Goal: Check status

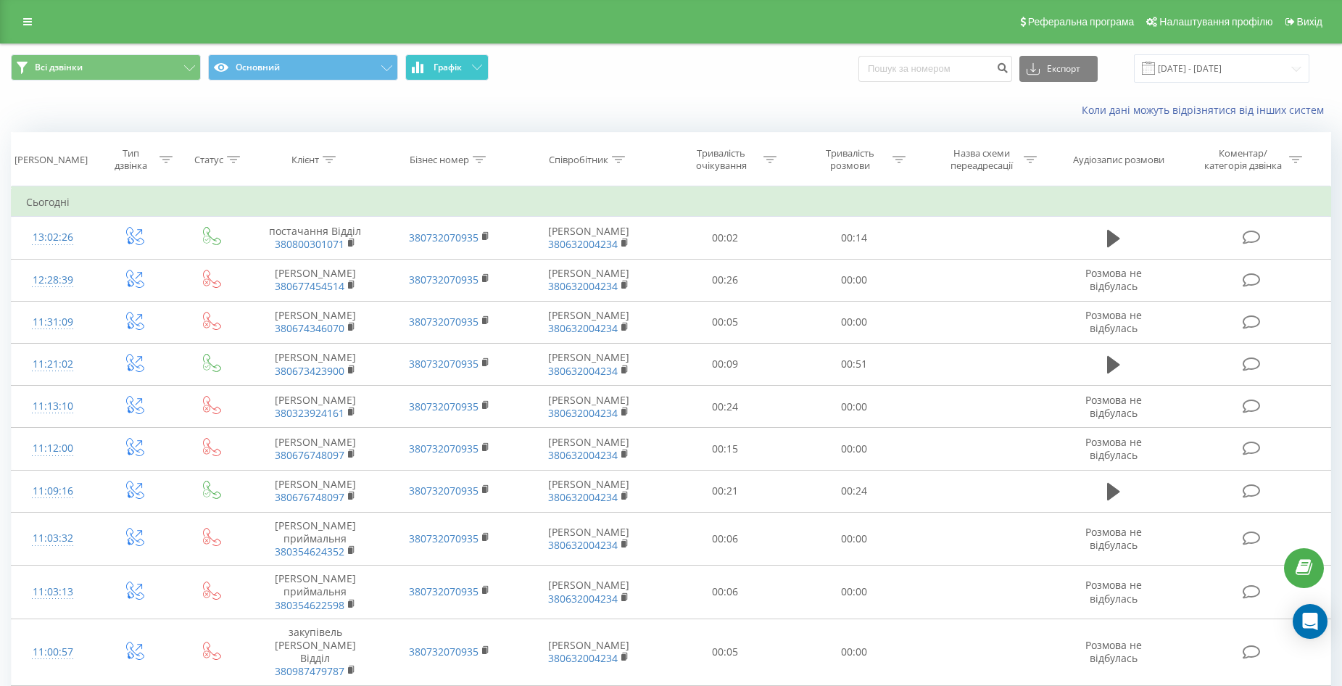
click at [453, 55] on button "Графік" at bounding box center [446, 67] width 83 height 26
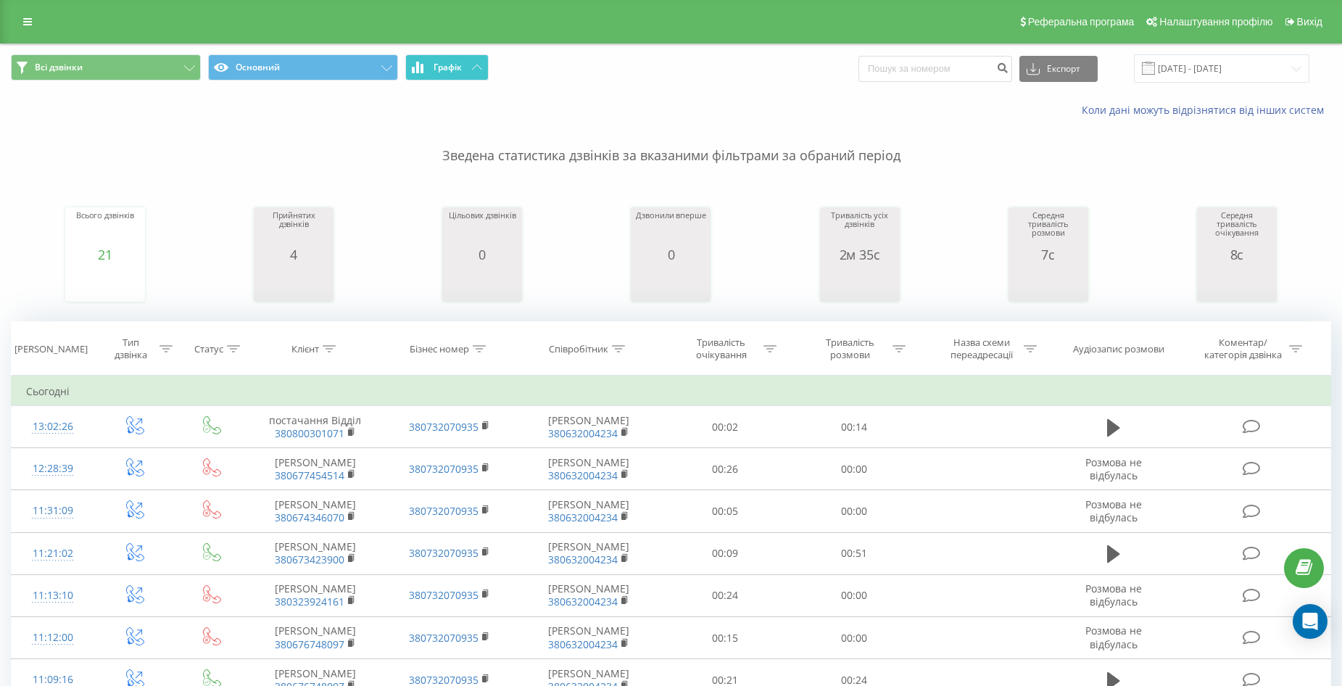
click at [454, 62] on span "Графік" at bounding box center [448, 67] width 28 height 10
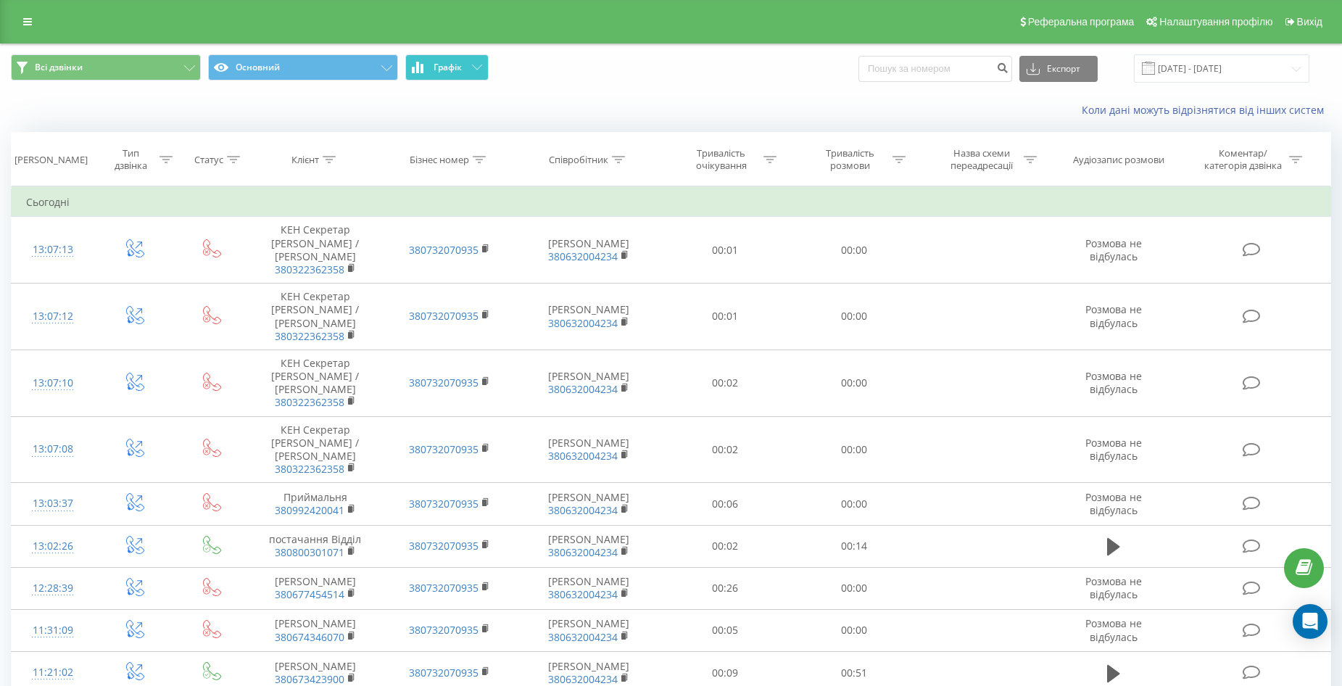
click at [479, 66] on icon at bounding box center [477, 67] width 10 height 5
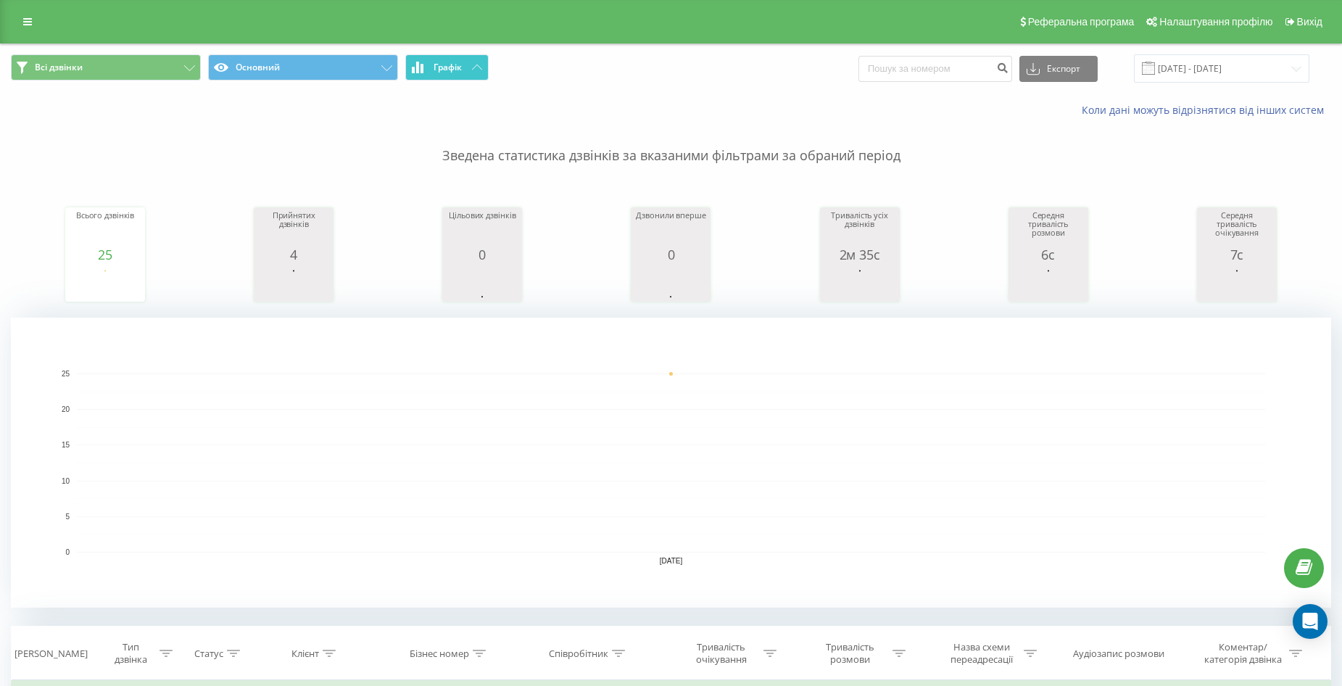
click at [474, 67] on icon at bounding box center [477, 67] width 10 height 5
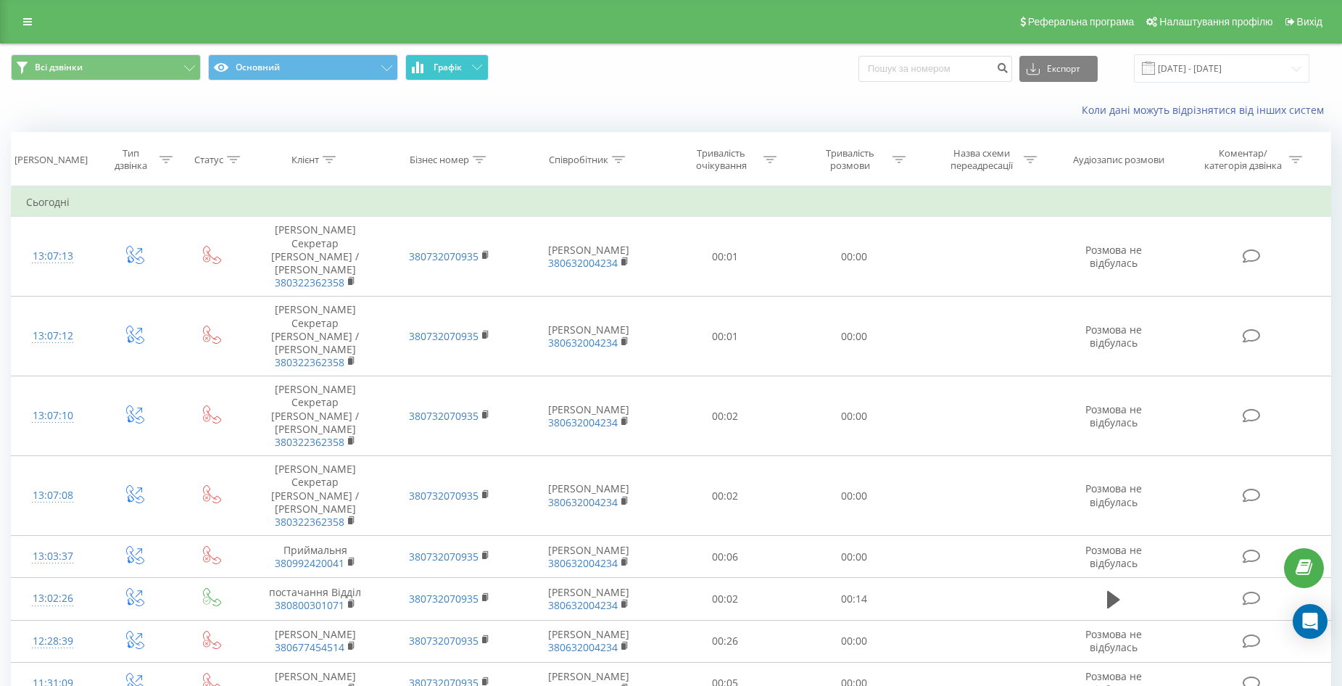
click at [471, 71] on button "Графік" at bounding box center [446, 67] width 83 height 26
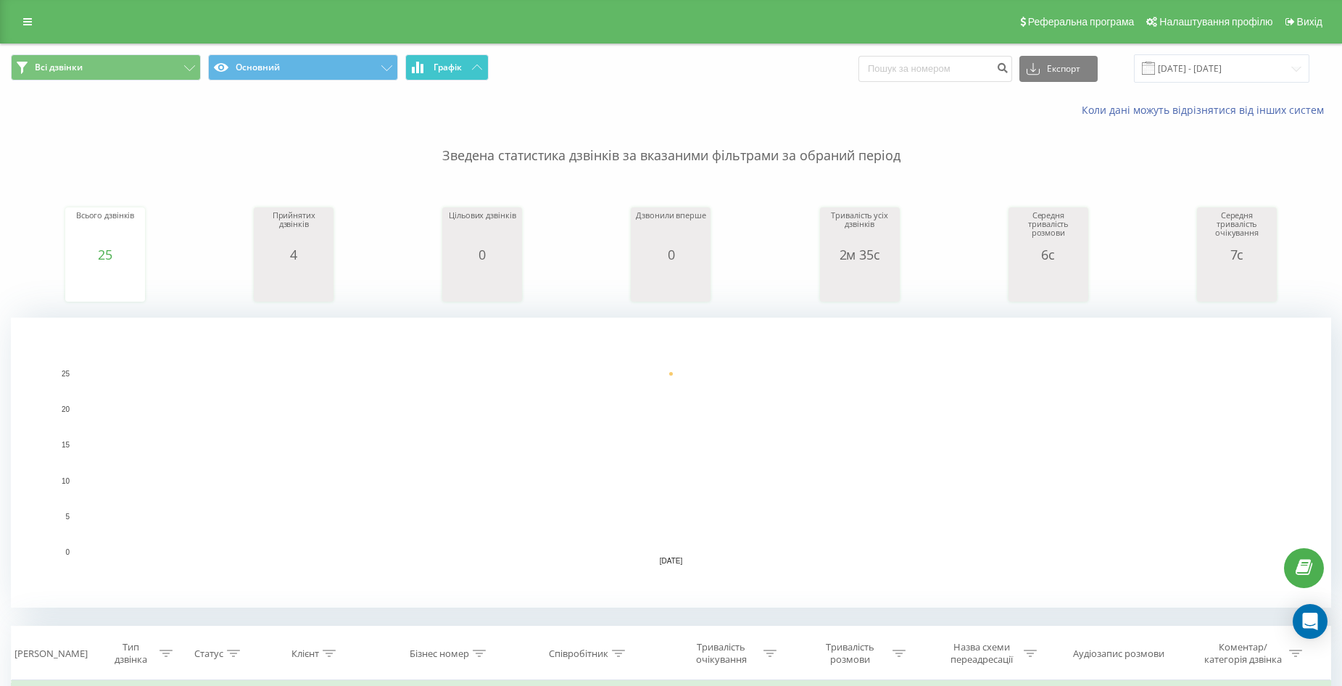
click at [471, 71] on button "Графік" at bounding box center [446, 67] width 83 height 26
